Goal: Information Seeking & Learning: Learn about a topic

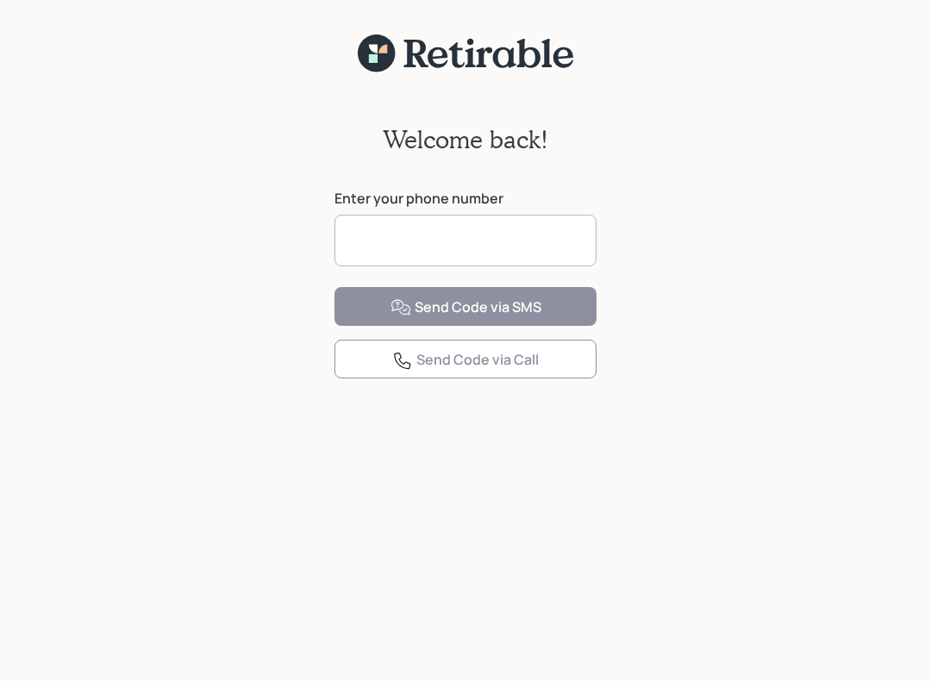
click at [369, 244] on input at bounding box center [465, 241] width 262 height 52
type input "**********"
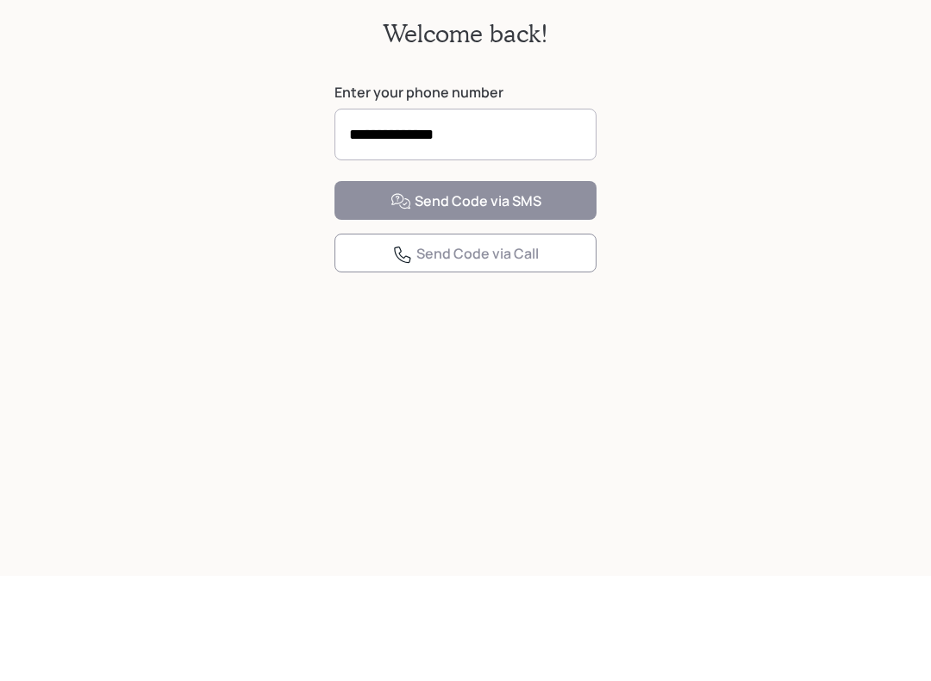
scroll to position [22, 0]
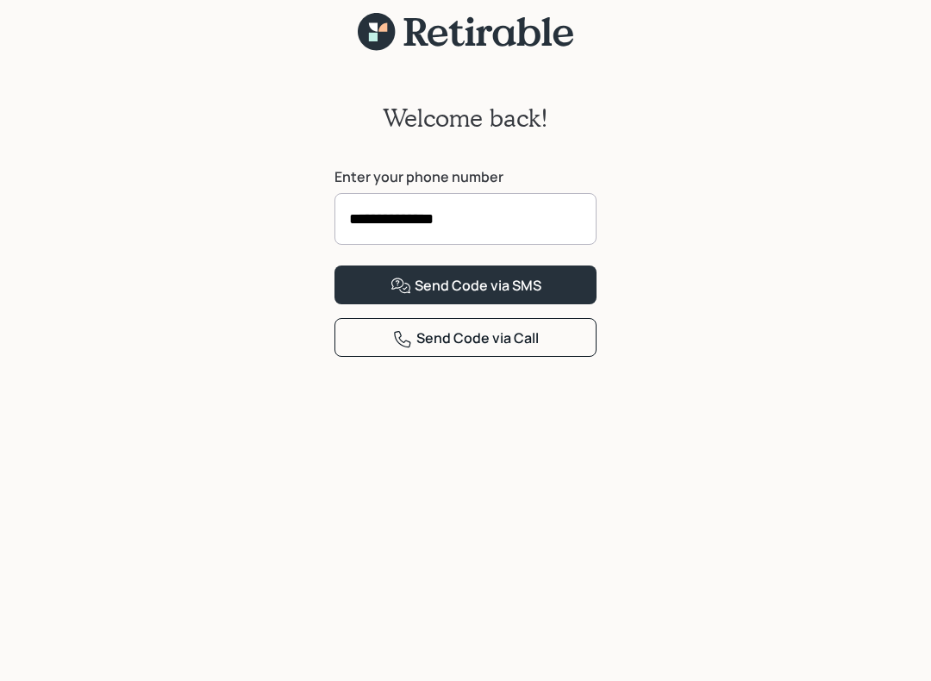
click at [447, 296] on div "Send Code via SMS" at bounding box center [465, 286] width 151 height 21
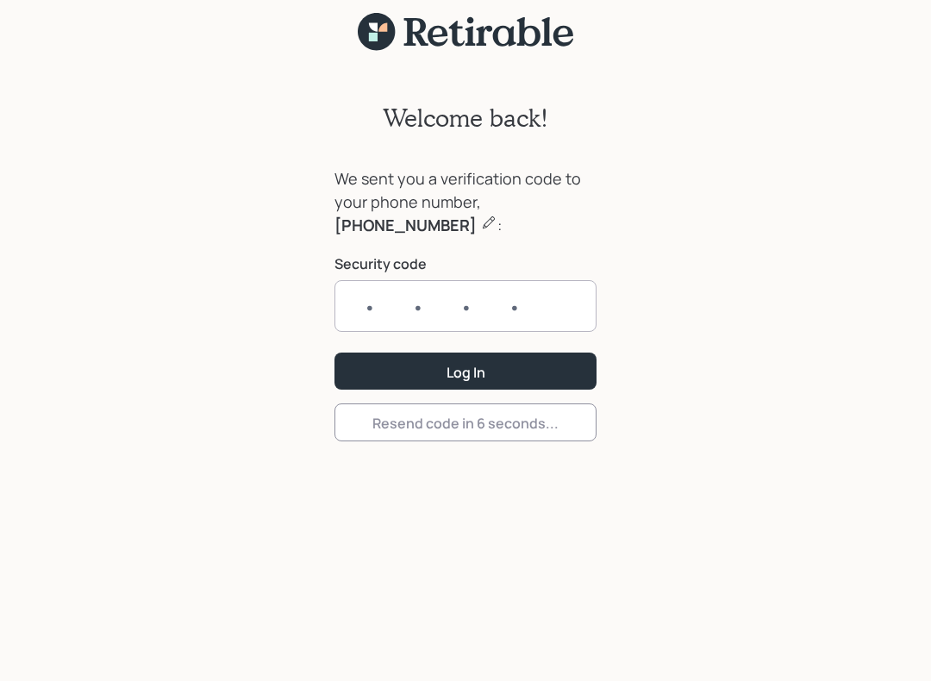
click at [365, 304] on input "text" at bounding box center [465, 306] width 262 height 52
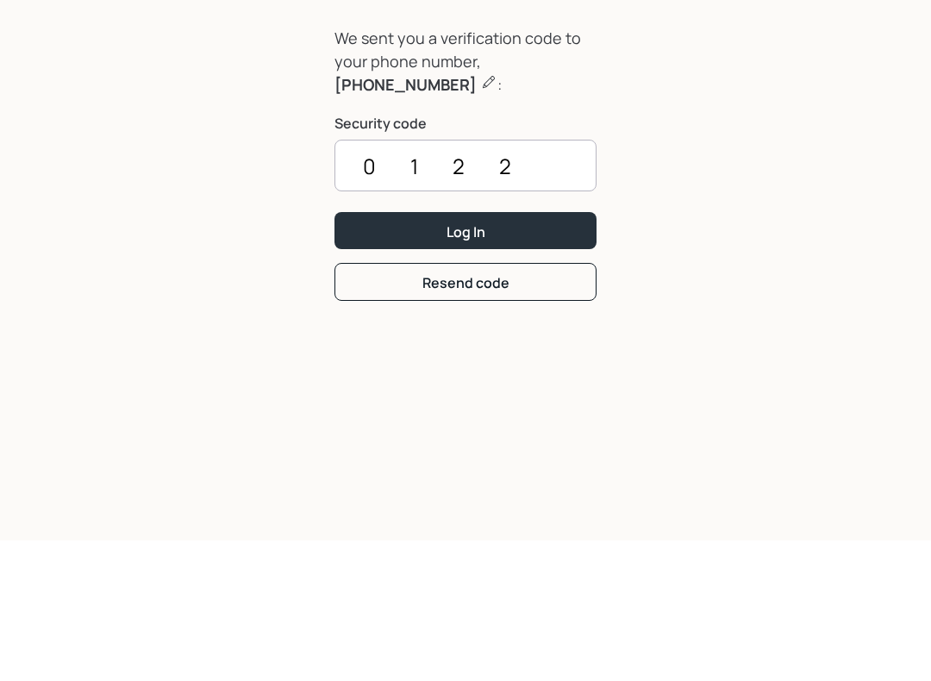
type input "0122"
click at [374, 353] on button "Log In" at bounding box center [465, 371] width 262 height 37
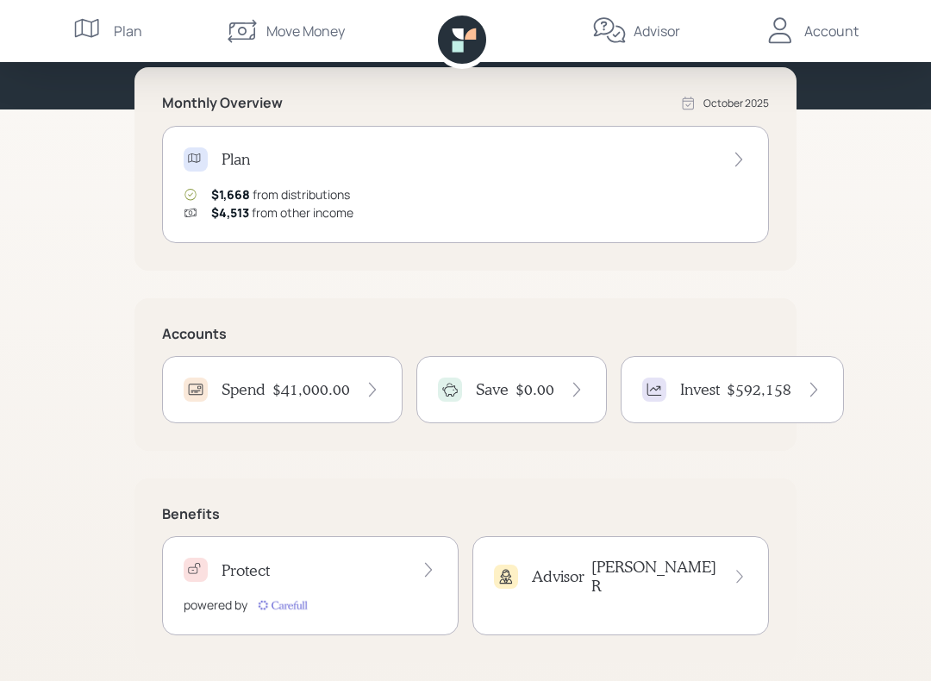
scroll to position [186, 0]
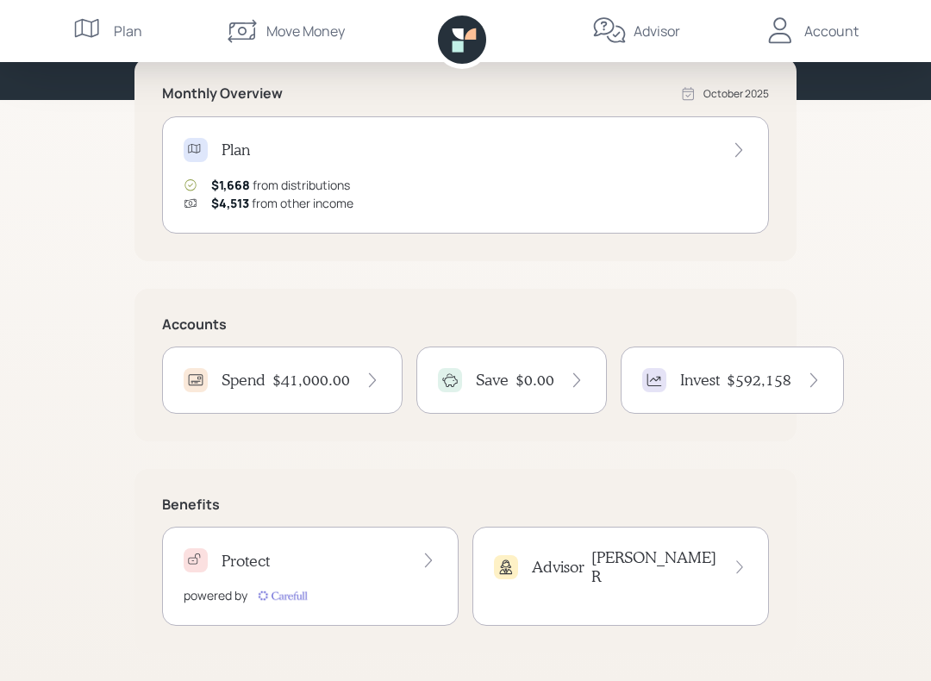
click at [661, 385] on div at bounding box center [654, 380] width 24 height 24
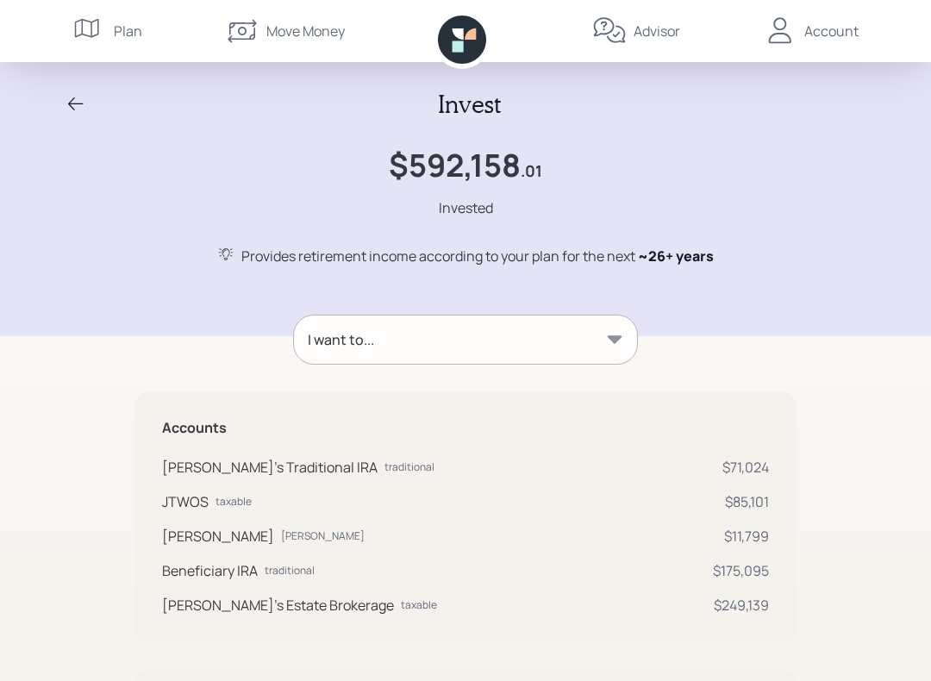
click at [97, 39] on icon at bounding box center [89, 31] width 34 height 34
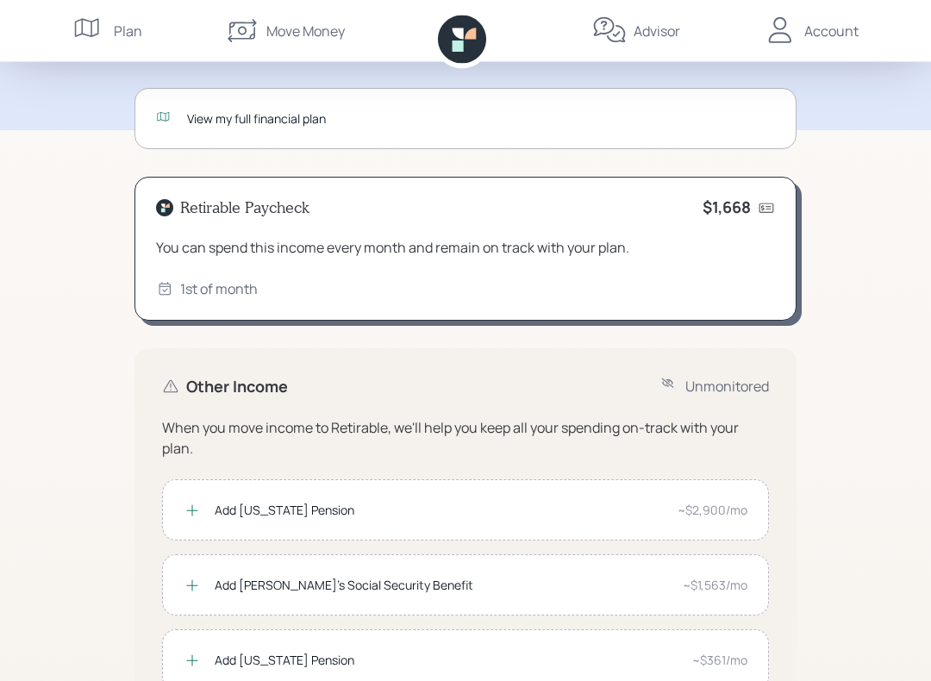
scroll to position [144, 0]
click at [231, 242] on div "You can spend this income every month and remain on track with your plan." at bounding box center [465, 247] width 619 height 21
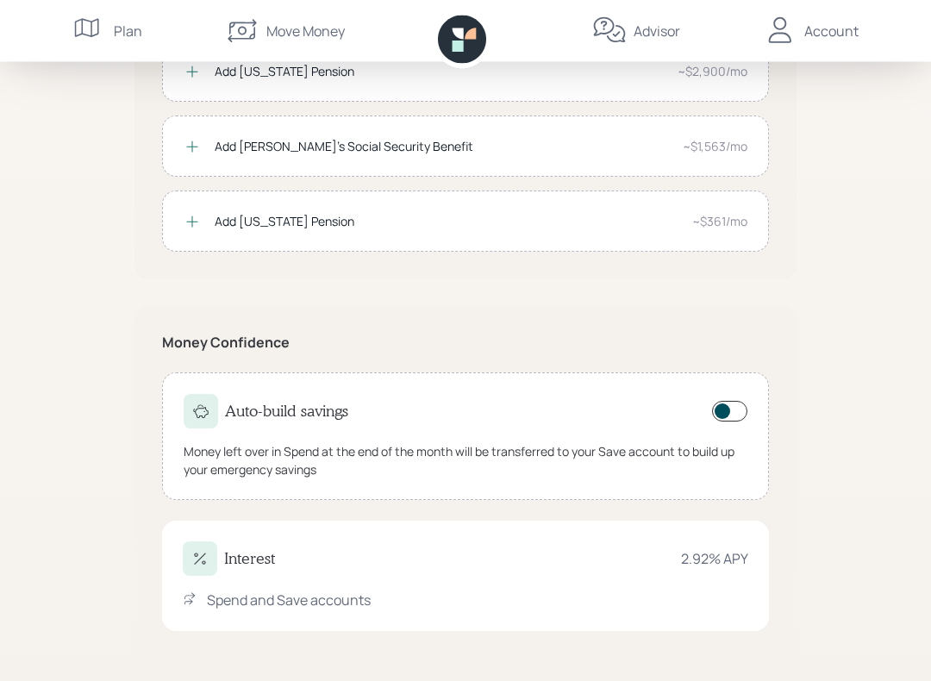
scroll to position [586, 0]
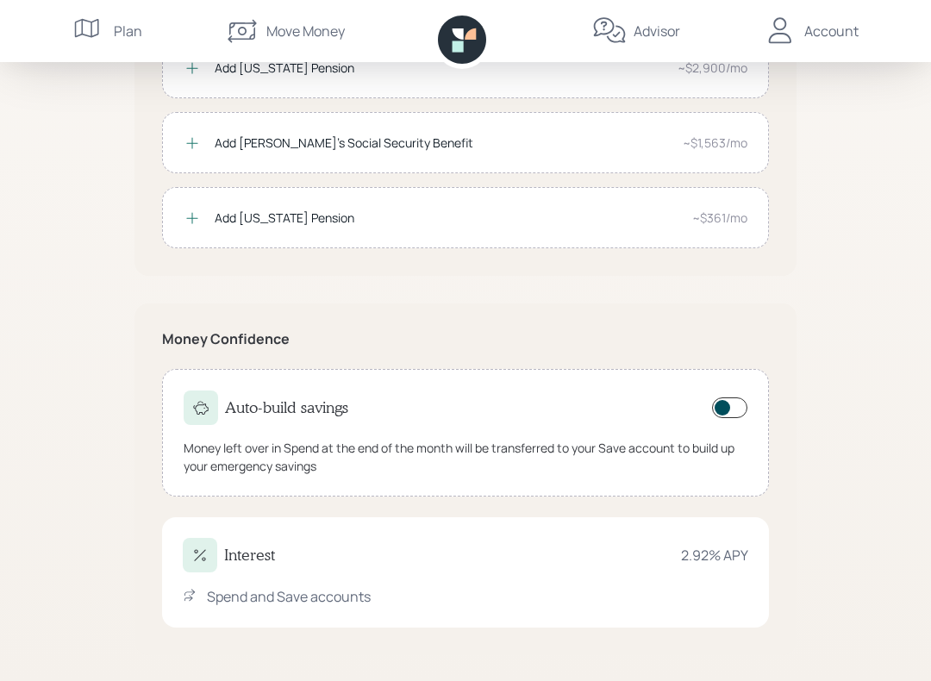
click at [311, 580] on div "Interest 2.92 % APY Spend and Save accounts" at bounding box center [465, 572] width 607 height 110
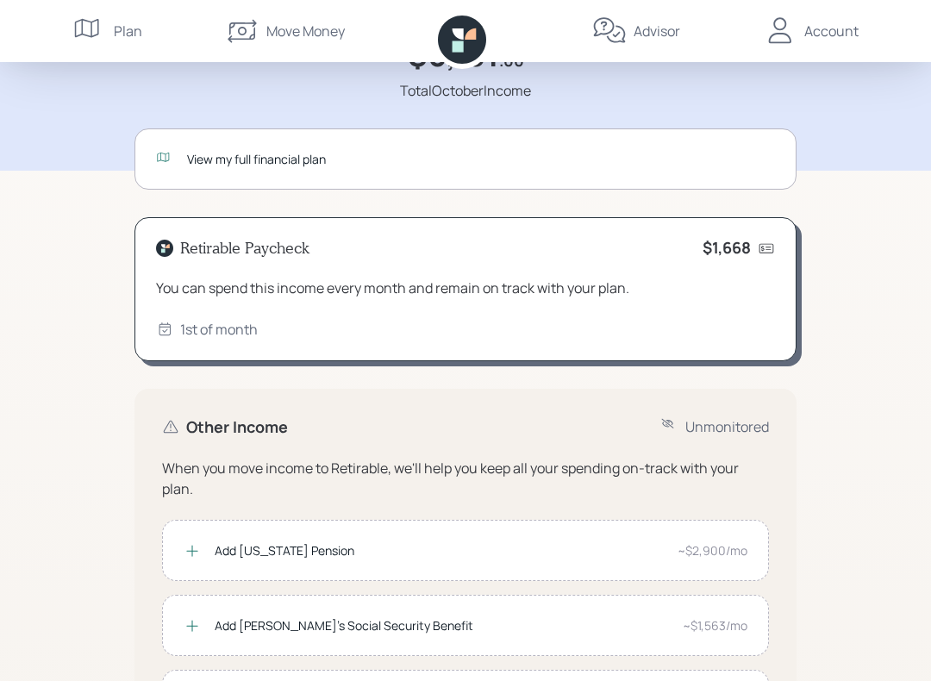
scroll to position [0, 0]
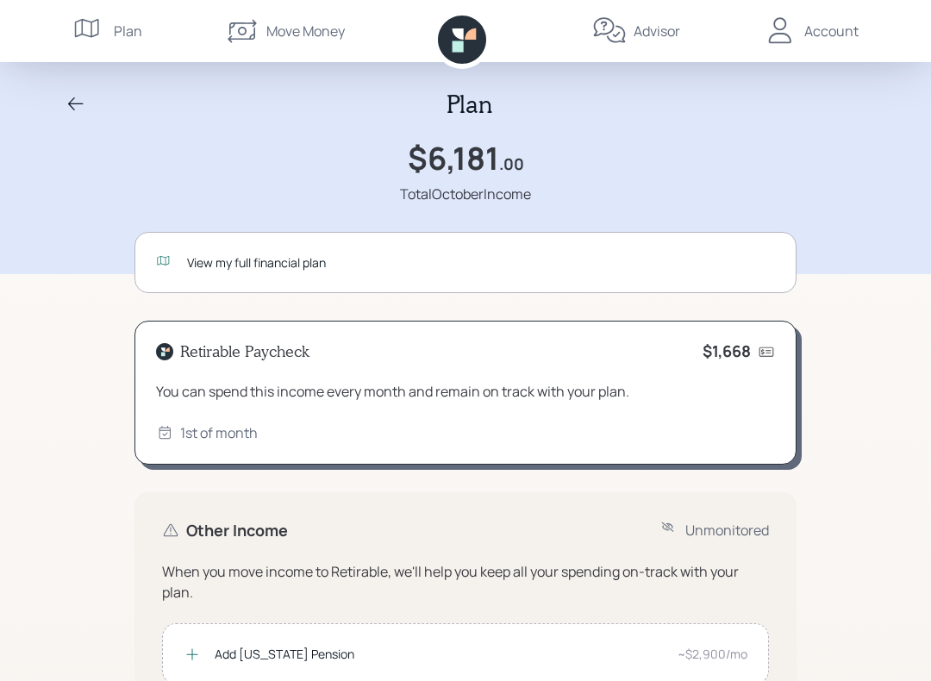
click at [474, 264] on div "View my full financial plan" at bounding box center [481, 262] width 588 height 18
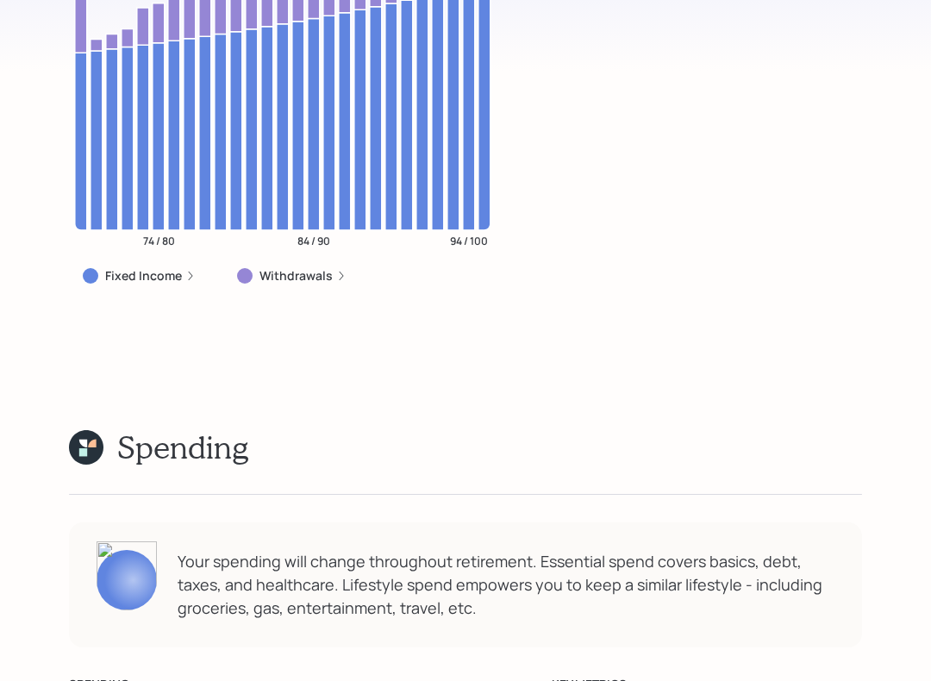
scroll to position [6556, 0]
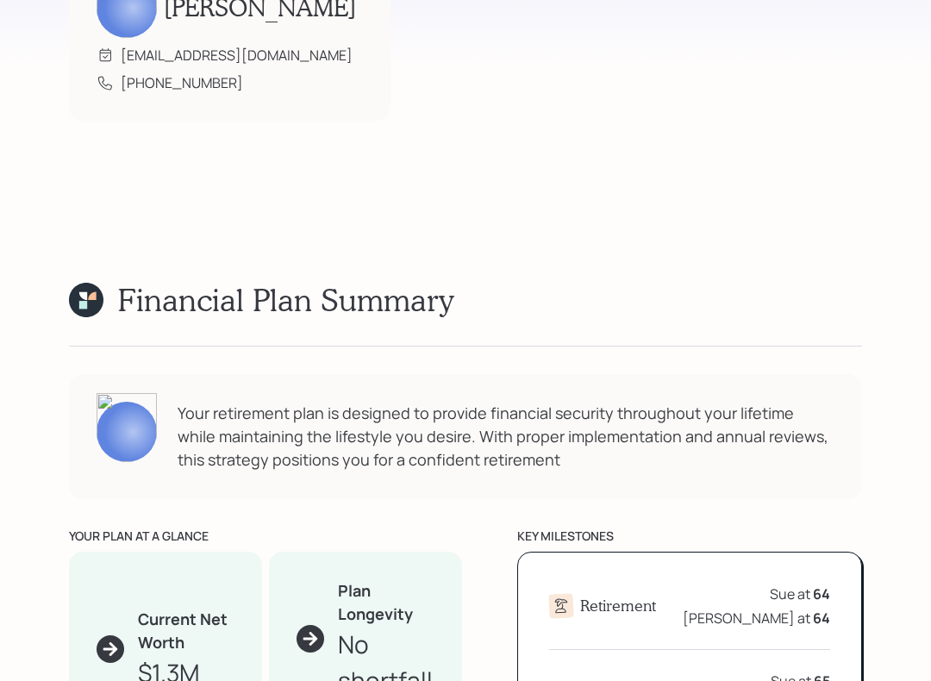
scroll to position [0, 0]
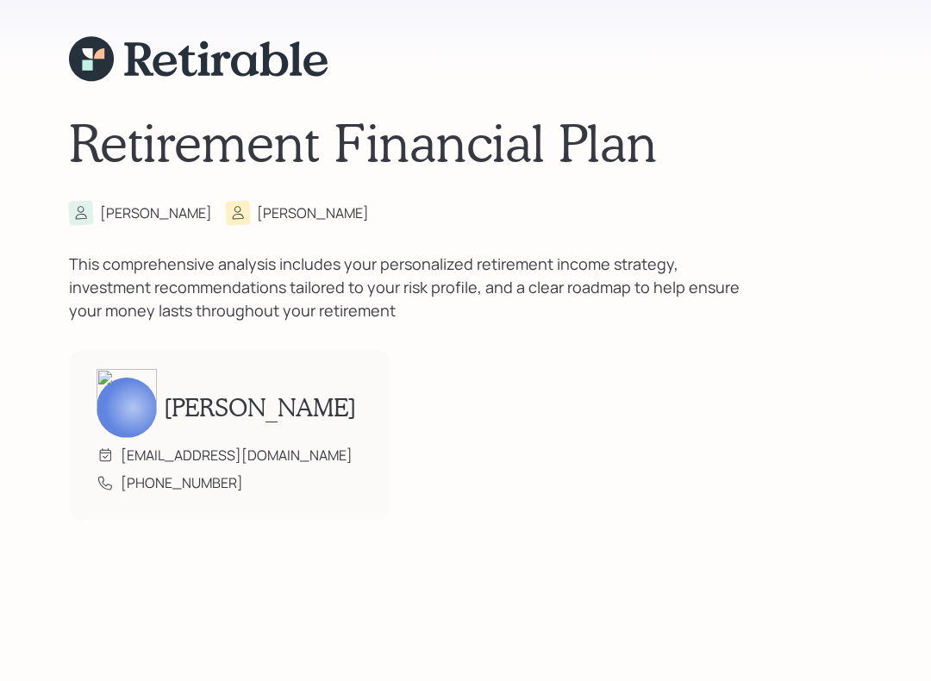
click at [88, 142] on h1 "Retirement Financial Plan" at bounding box center [465, 142] width 793 height 62
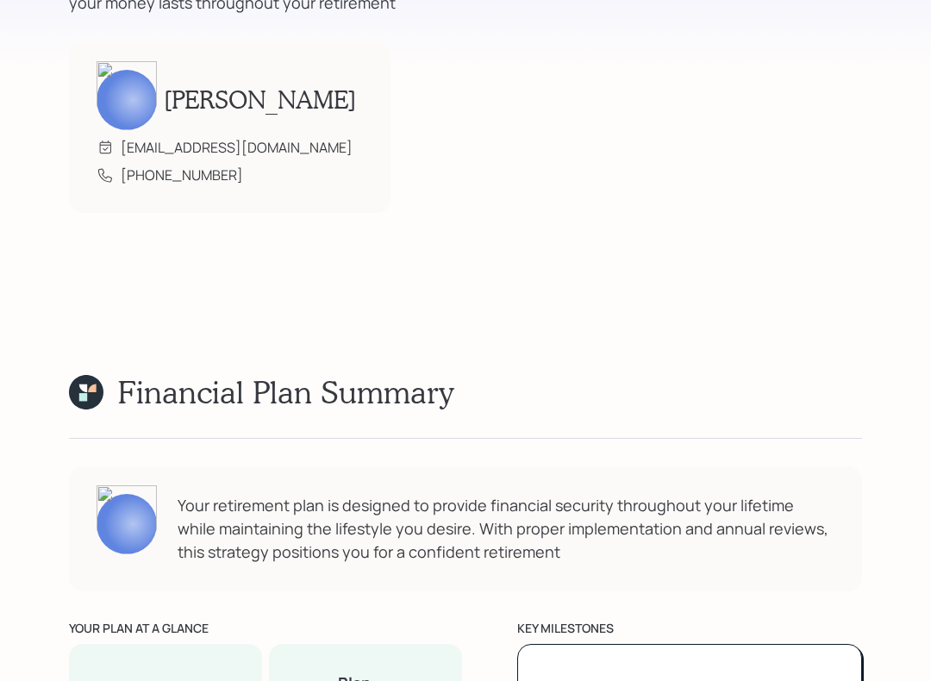
scroll to position [401, 0]
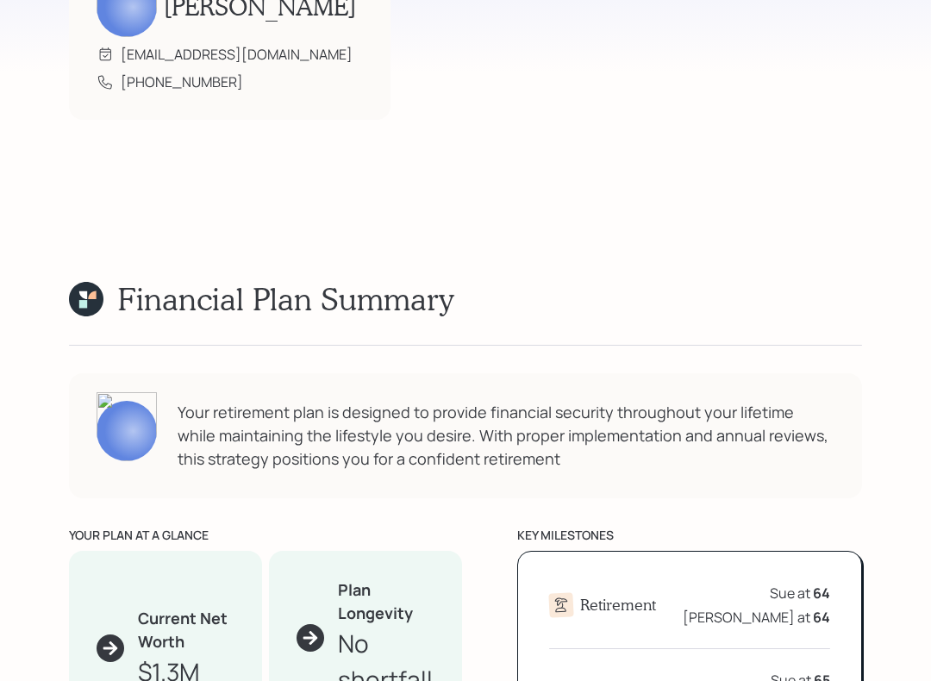
click at [453, 322] on div "Financial Plan Summary Sue Bob Your retirement plan is designed to provide fina…" at bounding box center [465, 659] width 793 height 758
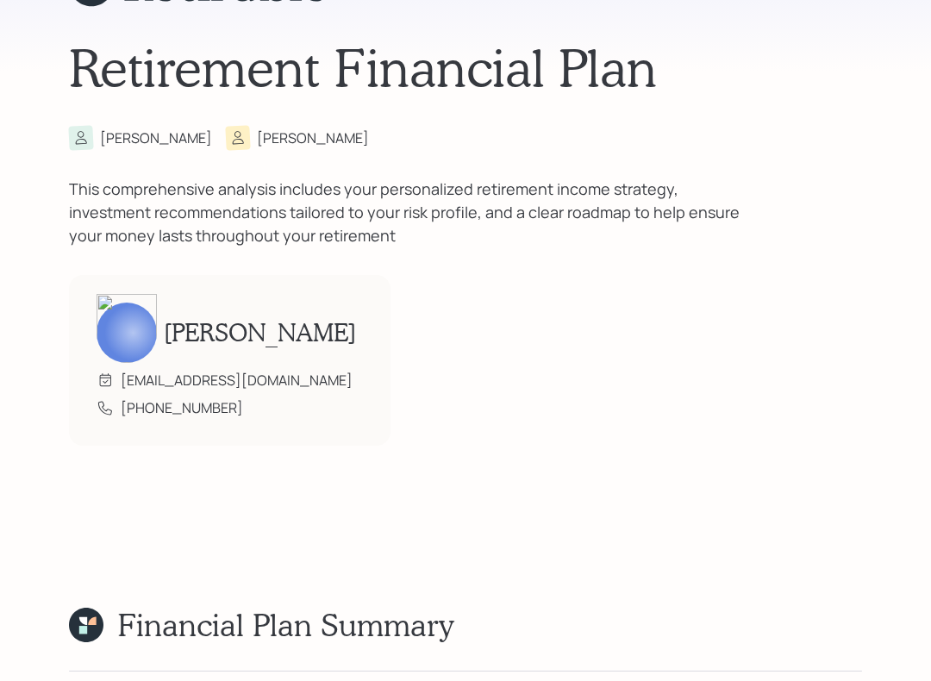
scroll to position [0, 0]
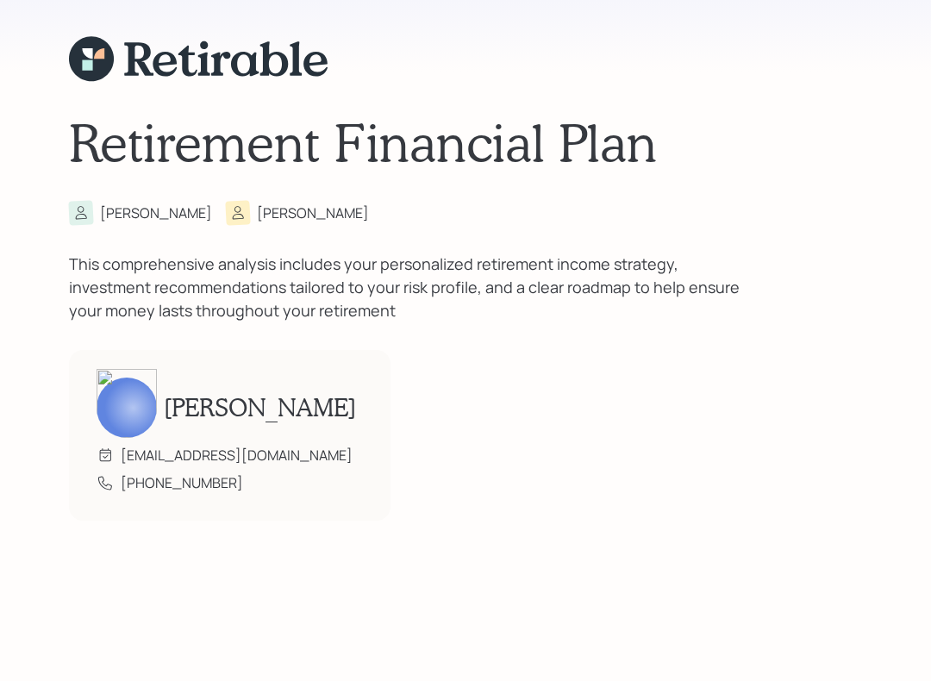
click at [328, 347] on div "Retirement Financial Plan Sue Bob This comprehensive analysis includes your per…" at bounding box center [465, 278] width 793 height 557
click at [123, 139] on h1 "Retirement Financial Plan" at bounding box center [465, 142] width 793 height 62
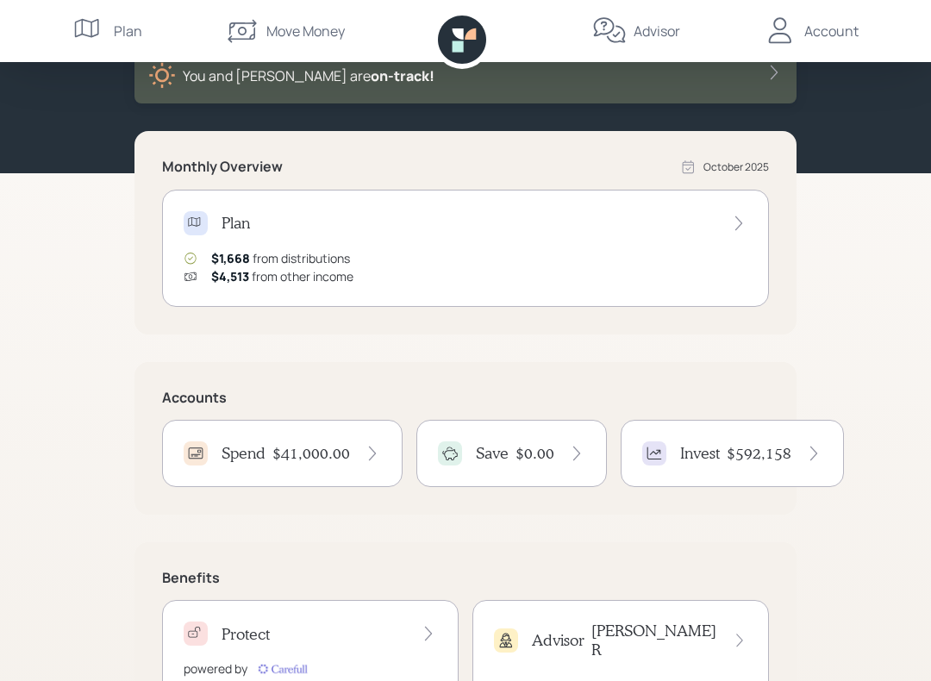
scroll to position [186, 0]
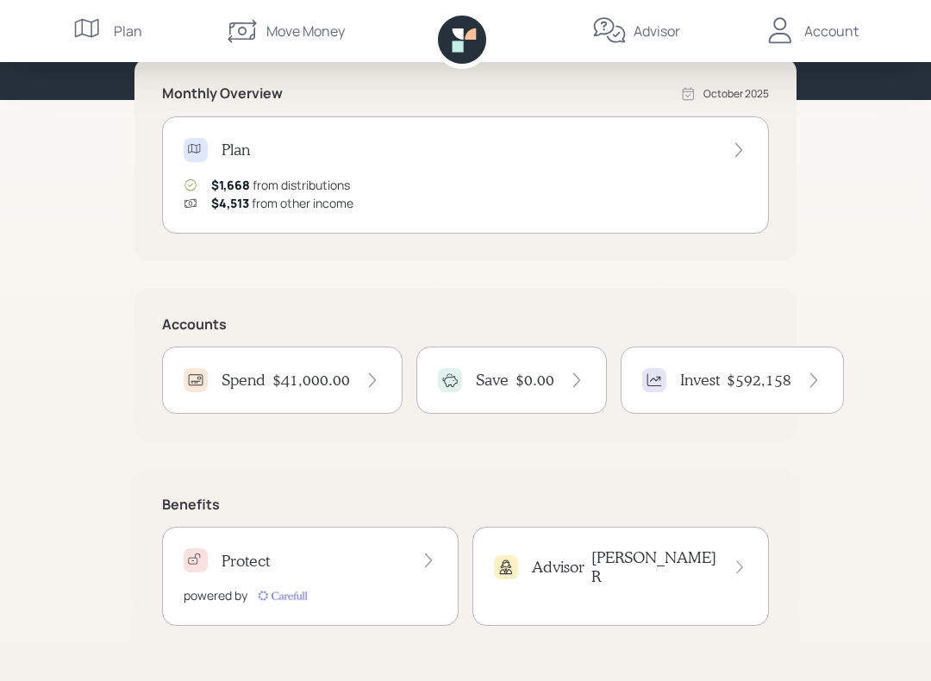
click at [255, 570] on h4 "Protect" at bounding box center [246, 561] width 48 height 19
click at [791, 39] on icon at bounding box center [780, 30] width 22 height 26
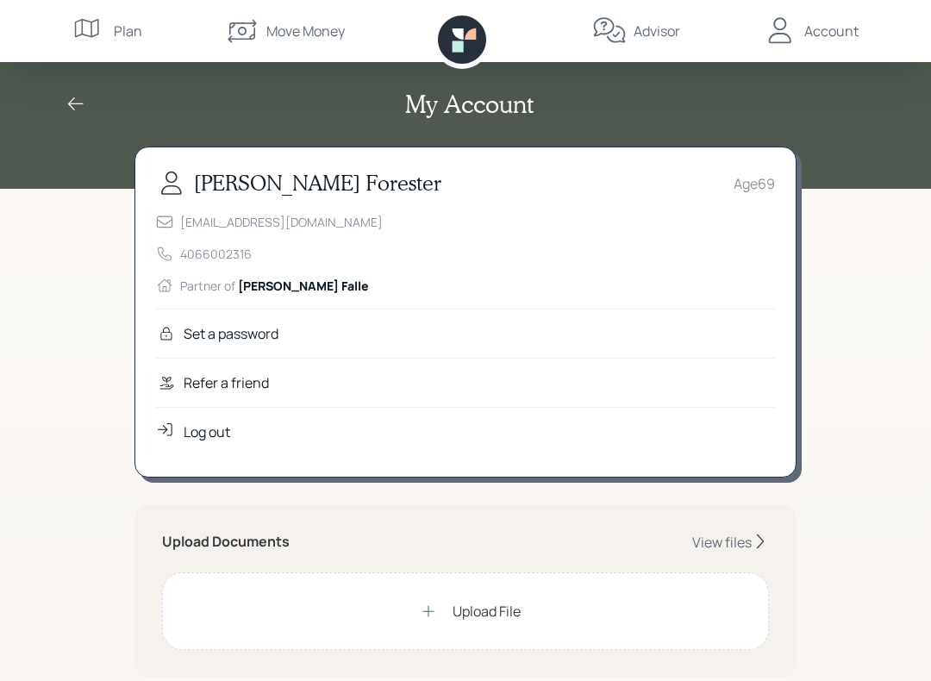
click at [205, 429] on div "Log out" at bounding box center [207, 431] width 47 height 21
